Goal: Task Accomplishment & Management: Manage account settings

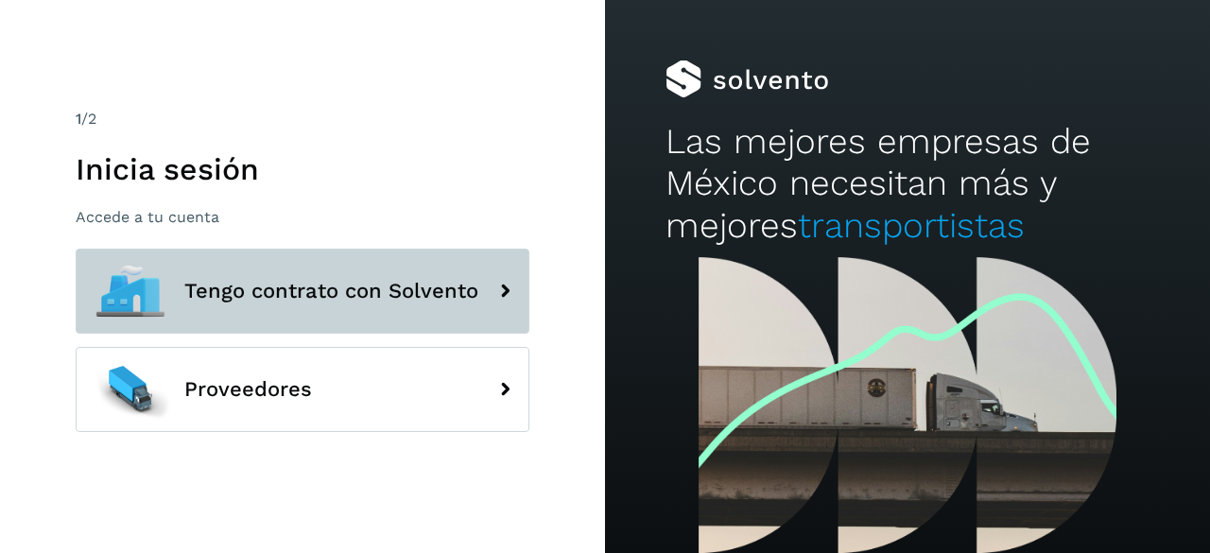
click at [452, 252] on button "Tengo contrato con Solvento" at bounding box center [303, 291] width 454 height 85
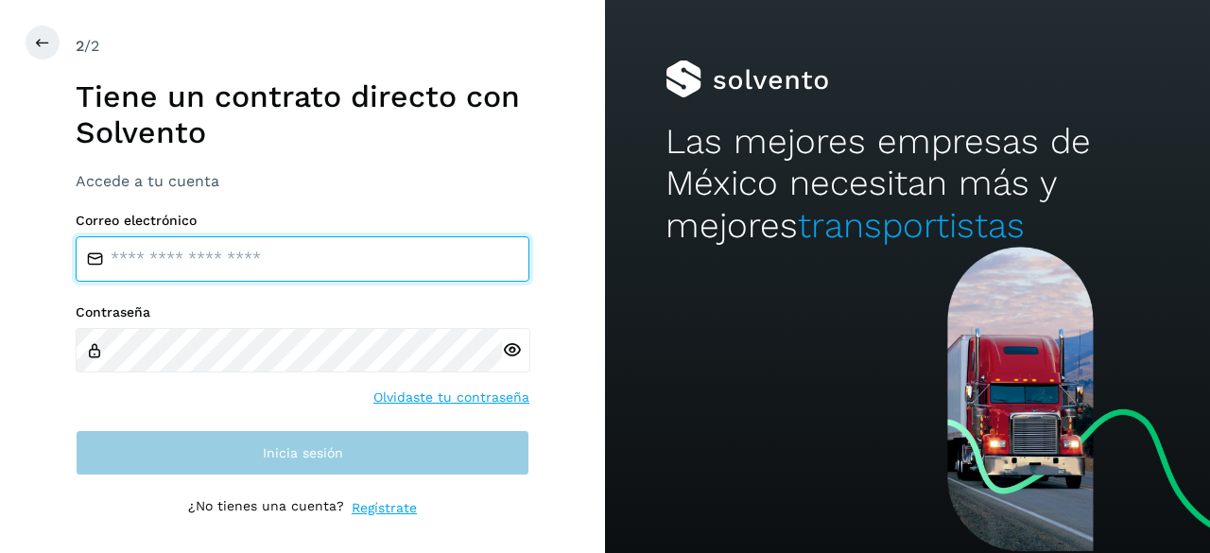
type input "**********"
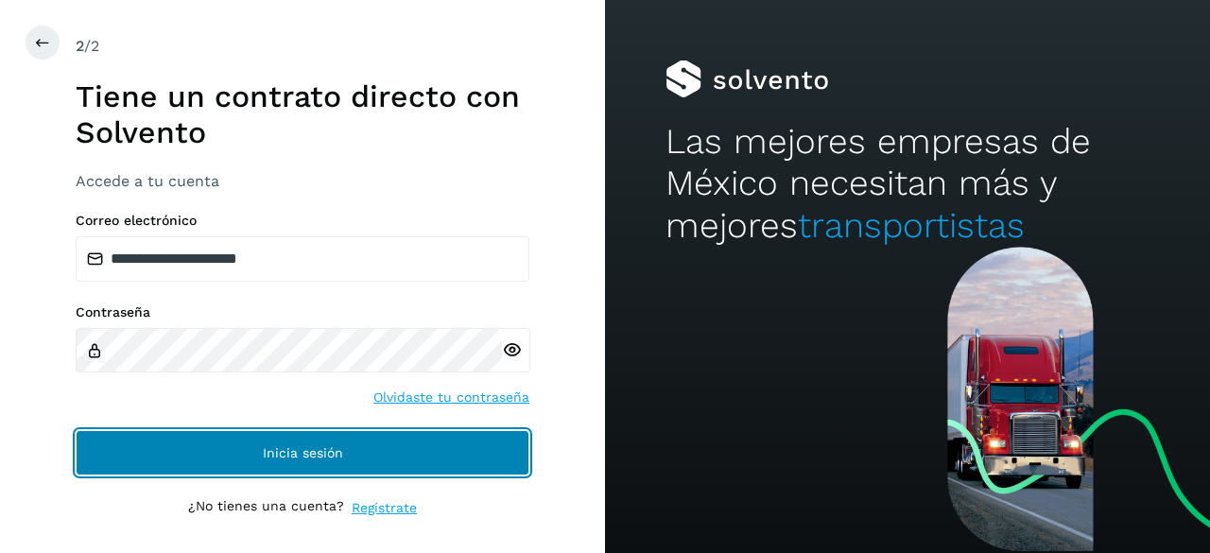
click at [336, 451] on span "Inicia sesión" at bounding box center [303, 452] width 80 height 13
click at [333, 441] on button "Inicia sesión" at bounding box center [303, 452] width 454 height 45
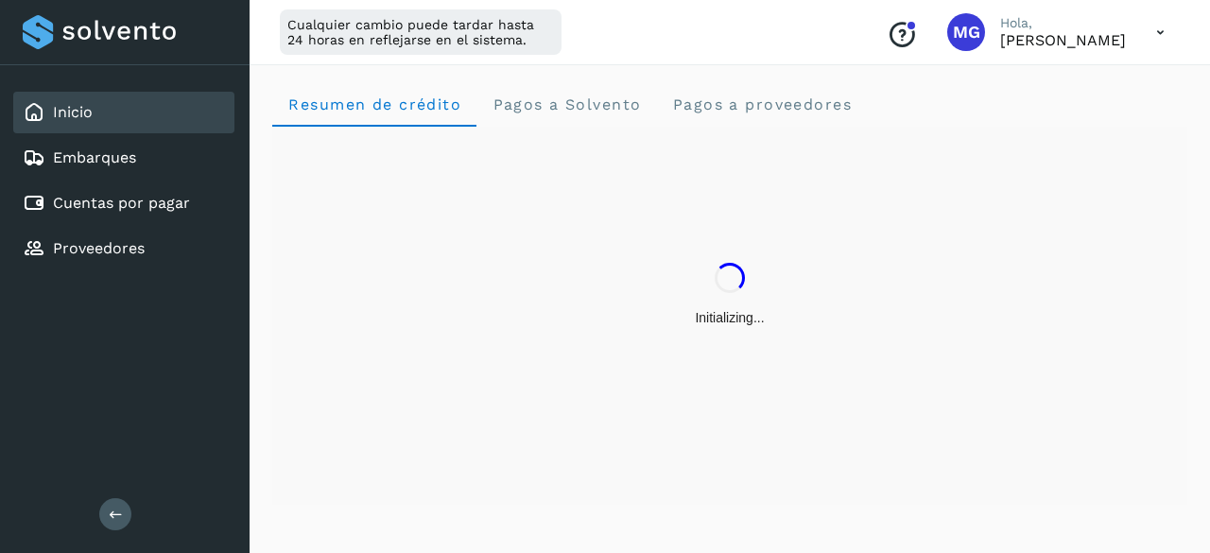
click at [430, 31] on div "Cualquier cambio puede tardar hasta 24 horas en reflejarse en el sistema." at bounding box center [421, 31] width 282 height 45
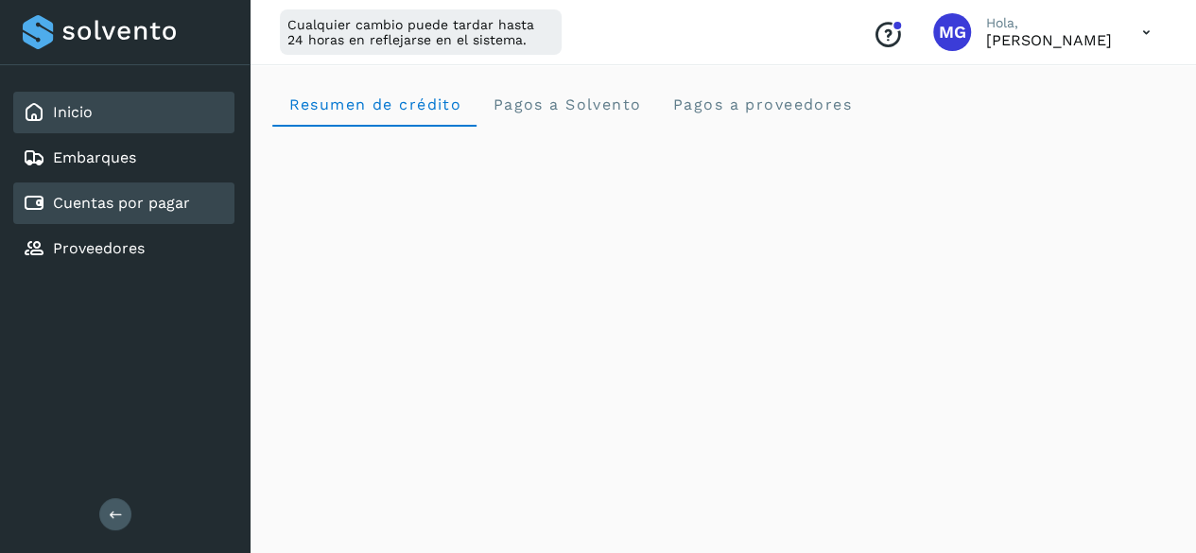
click at [161, 215] on div "Cuentas por pagar" at bounding box center [123, 203] width 221 height 42
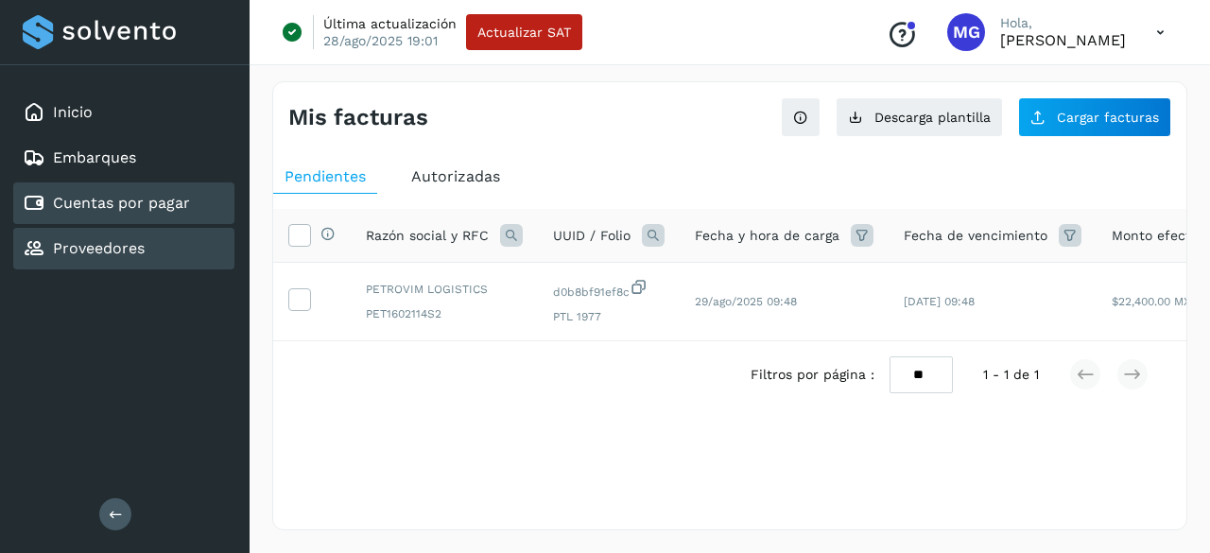
click at [161, 254] on div "Proveedores" at bounding box center [123, 249] width 221 height 42
